Goal: Information Seeking & Learning: Learn about a topic

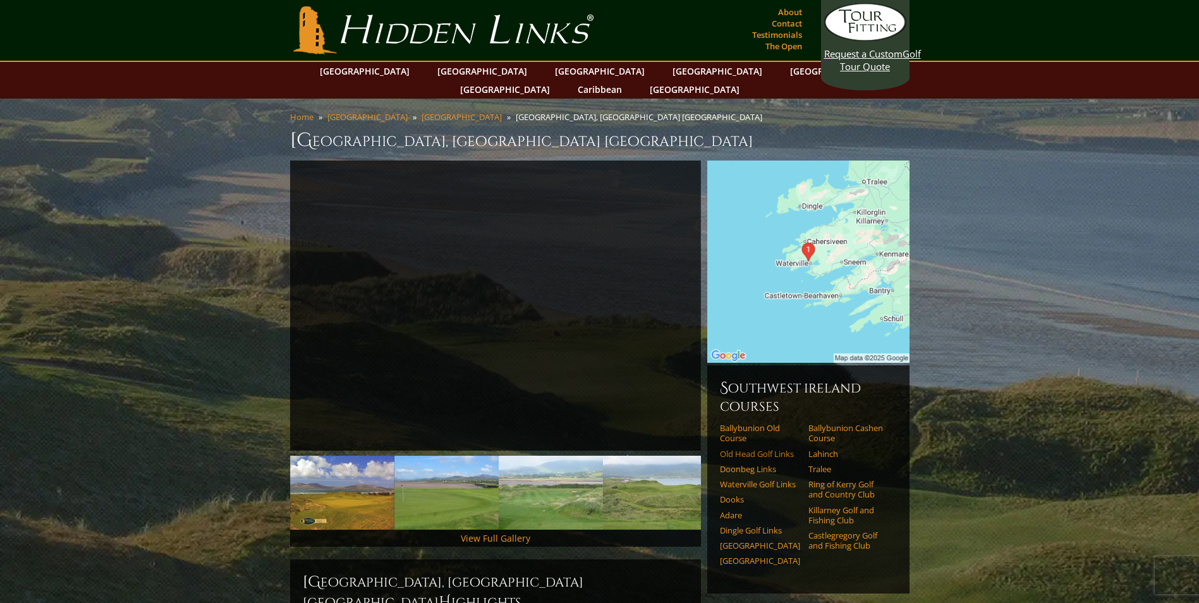
click at [737, 449] on link "Old Head Golf Links" at bounding box center [760, 454] width 80 height 10
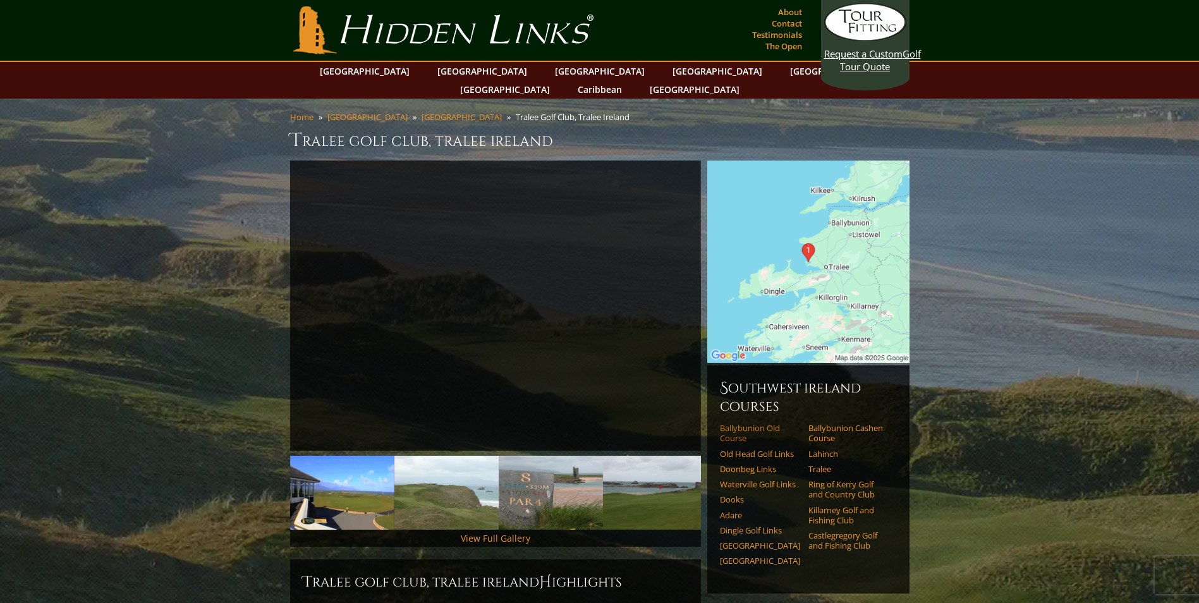
click at [731, 423] on link "Ballybunion Old Course" at bounding box center [760, 433] width 80 height 21
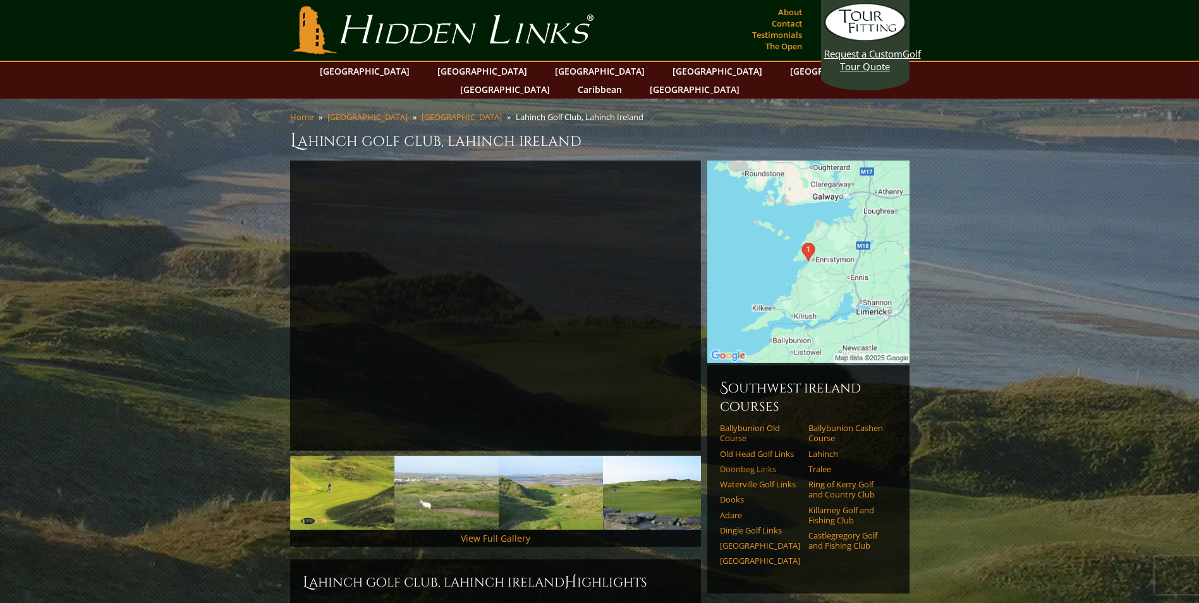
click at [731, 464] on link "Doonbeg Links" at bounding box center [760, 469] width 80 height 10
